Goal: Find specific page/section: Find specific page/section

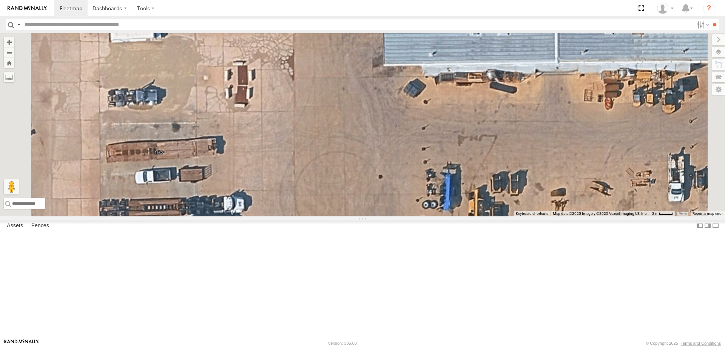
drag, startPoint x: 263, startPoint y: 288, endPoint x: 303, endPoint y: 266, distance: 45.6
click at [303, 216] on div "246 298 296 268 266 260 264 244 232" at bounding box center [362, 124] width 725 height 183
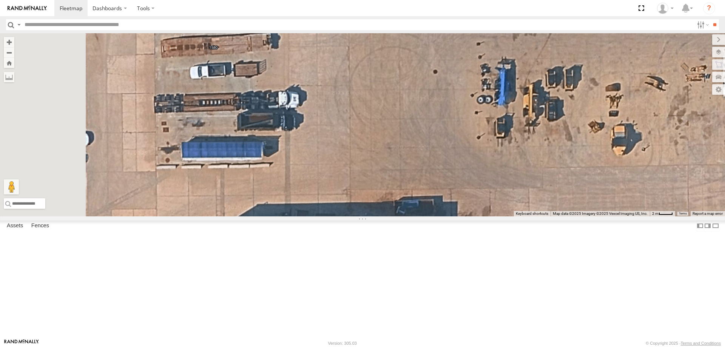
drag, startPoint x: 267, startPoint y: 269, endPoint x: 273, endPoint y: 227, distance: 42.7
click at [273, 216] on div "246 298 296 268 266 260 264 244 232" at bounding box center [362, 124] width 725 height 183
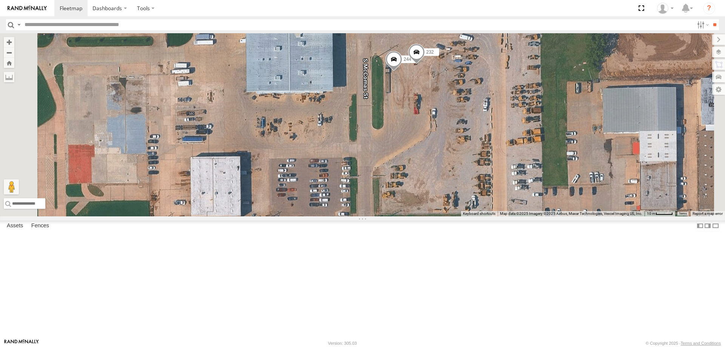
drag, startPoint x: 492, startPoint y: 200, endPoint x: 410, endPoint y: 276, distance: 111.5
click at [410, 216] on div "246 298 296 268 266 260 264 244 232" at bounding box center [362, 124] width 725 height 183
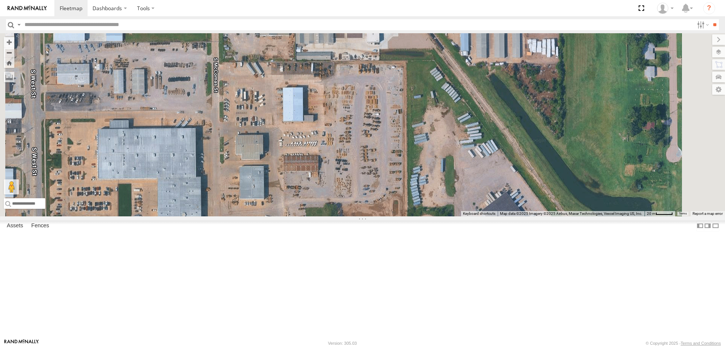
drag, startPoint x: 433, startPoint y: 134, endPoint x: 433, endPoint y: 222, distance: 87.3
click at [432, 216] on div "246 298 296 268 266 260 264 2" at bounding box center [362, 124] width 725 height 183
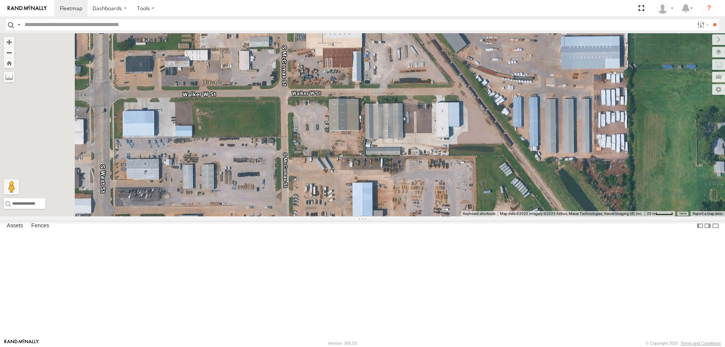
drag, startPoint x: 328, startPoint y: 246, endPoint x: 404, endPoint y: 237, distance: 76.9
click at [404, 216] on div "246 298 296 268 266 260 264" at bounding box center [362, 124] width 725 height 183
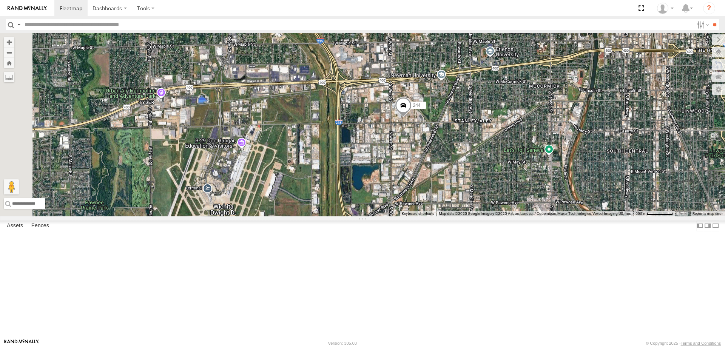
drag, startPoint x: 291, startPoint y: 257, endPoint x: 459, endPoint y: 175, distance: 187.4
click at [459, 175] on div "244" at bounding box center [362, 124] width 725 height 183
